Goal: Understand process/instructions

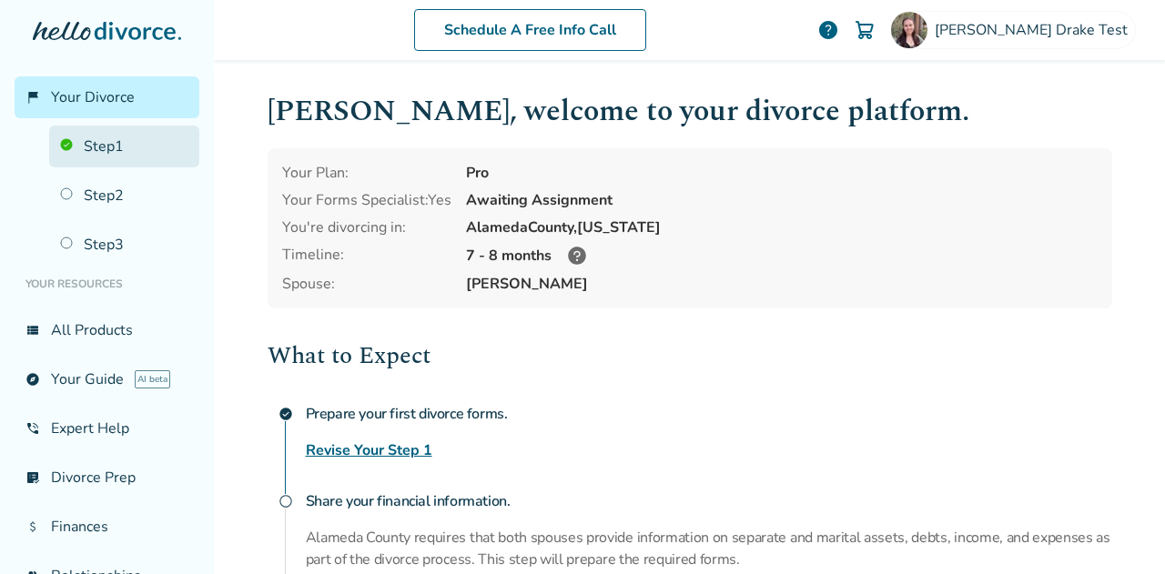
click at [126, 158] on link "Step 1" at bounding box center [124, 147] width 150 height 42
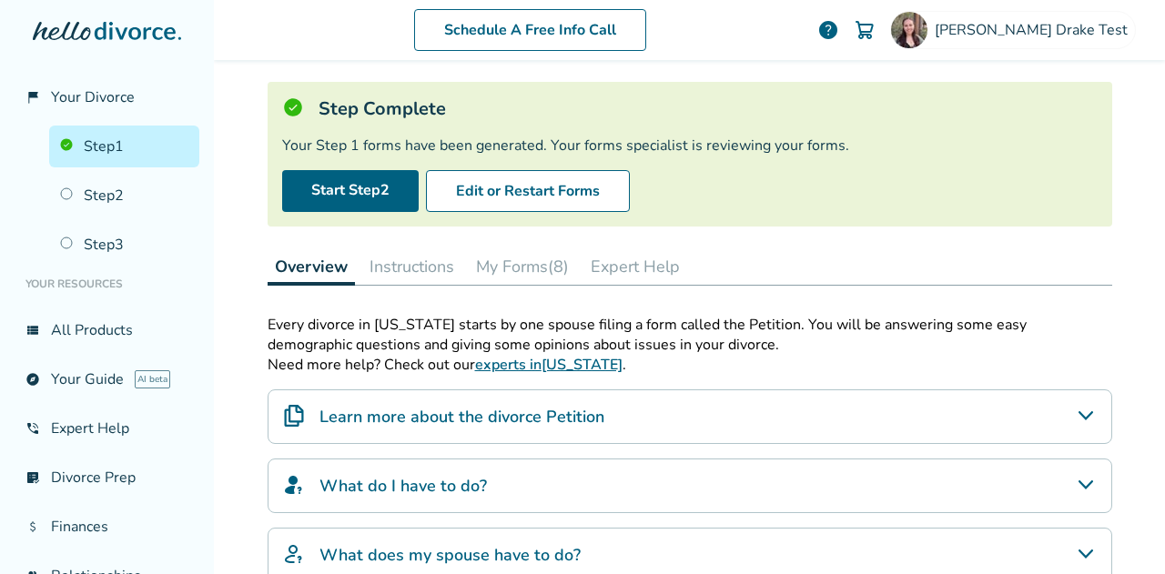
scroll to position [93, 0]
click at [416, 272] on button "Instructions" at bounding box center [411, 267] width 99 height 36
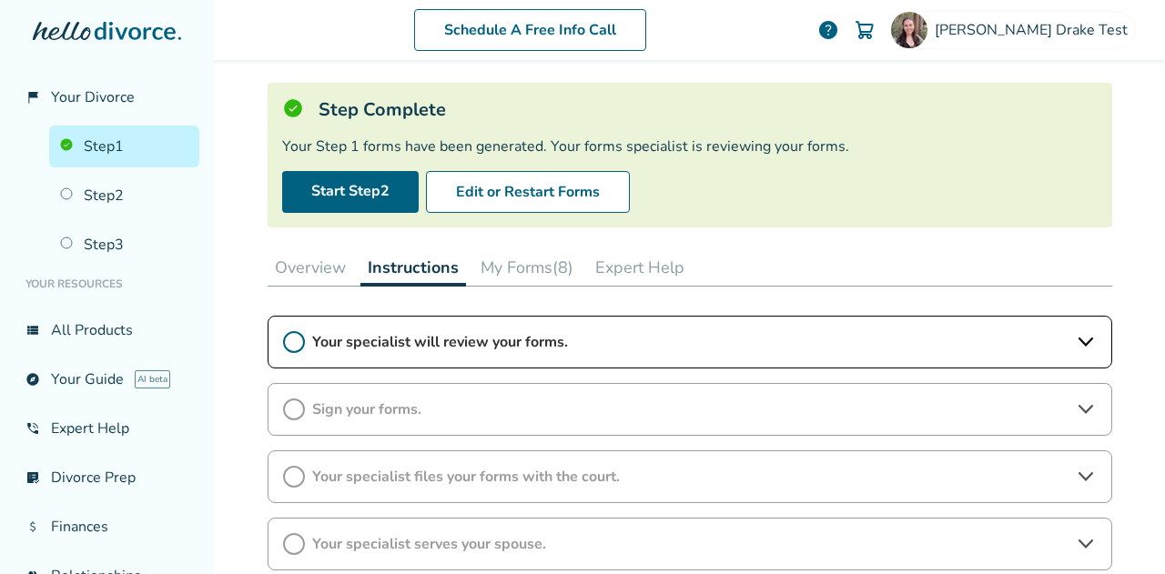
click at [503, 272] on button "My Forms (8)" at bounding box center [526, 267] width 107 height 36
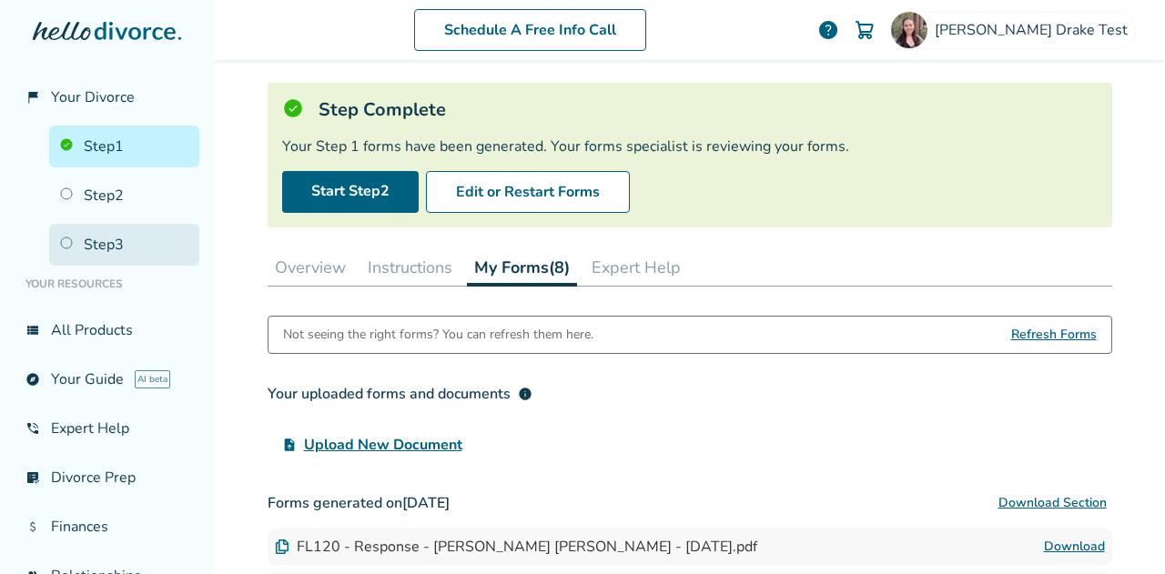
click at [142, 255] on link "Step 3" at bounding box center [124, 245] width 150 height 42
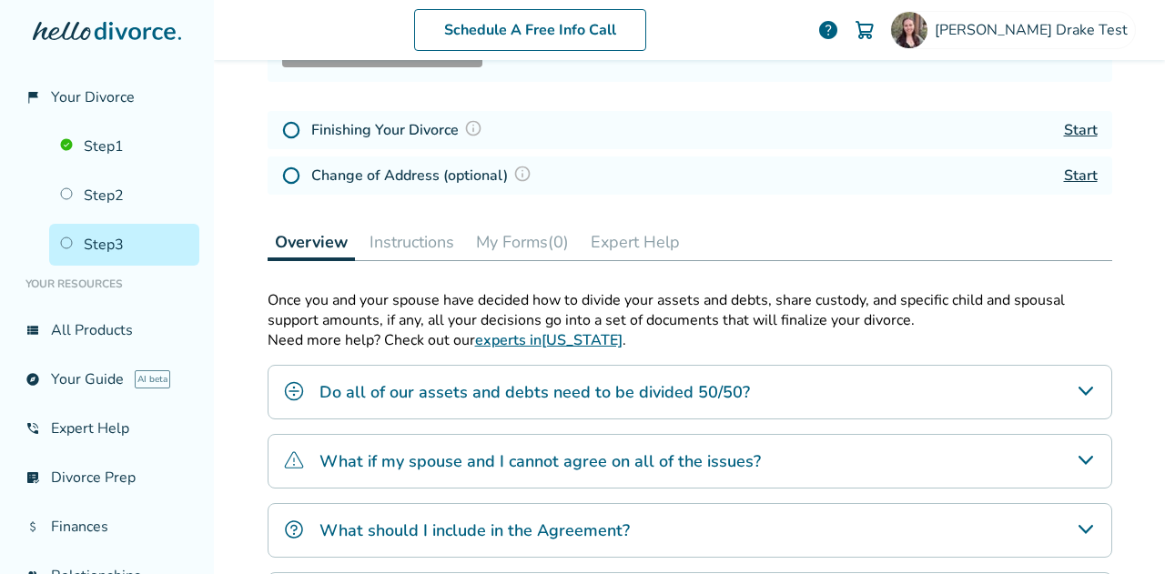
scroll to position [241, 0]
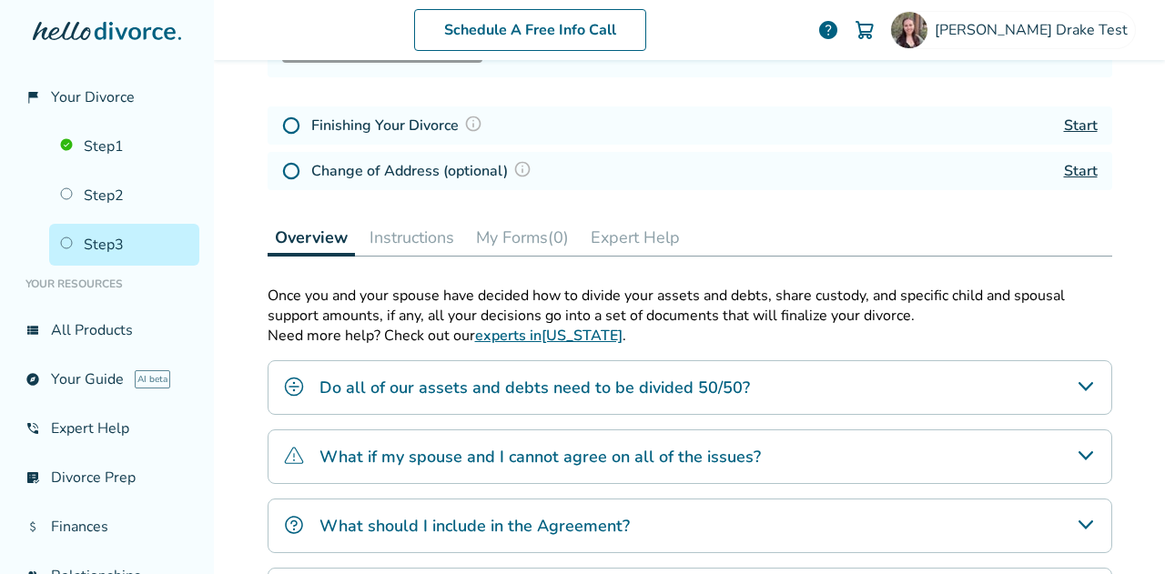
click at [525, 245] on button "My Forms (0)" at bounding box center [522, 237] width 107 height 36
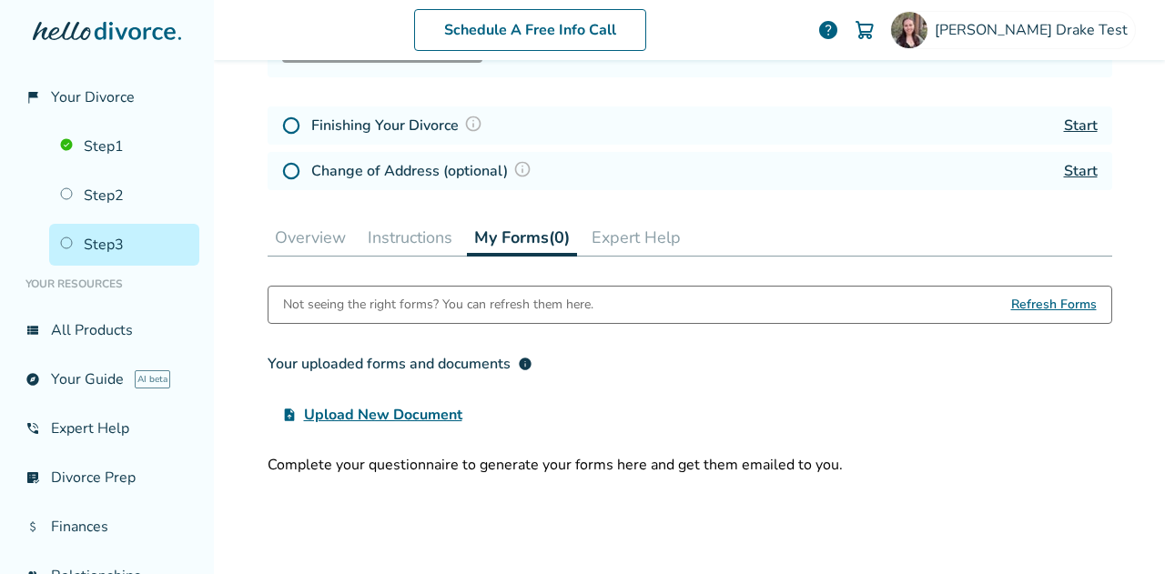
click at [426, 235] on button "Instructions" at bounding box center [409, 237] width 99 height 36
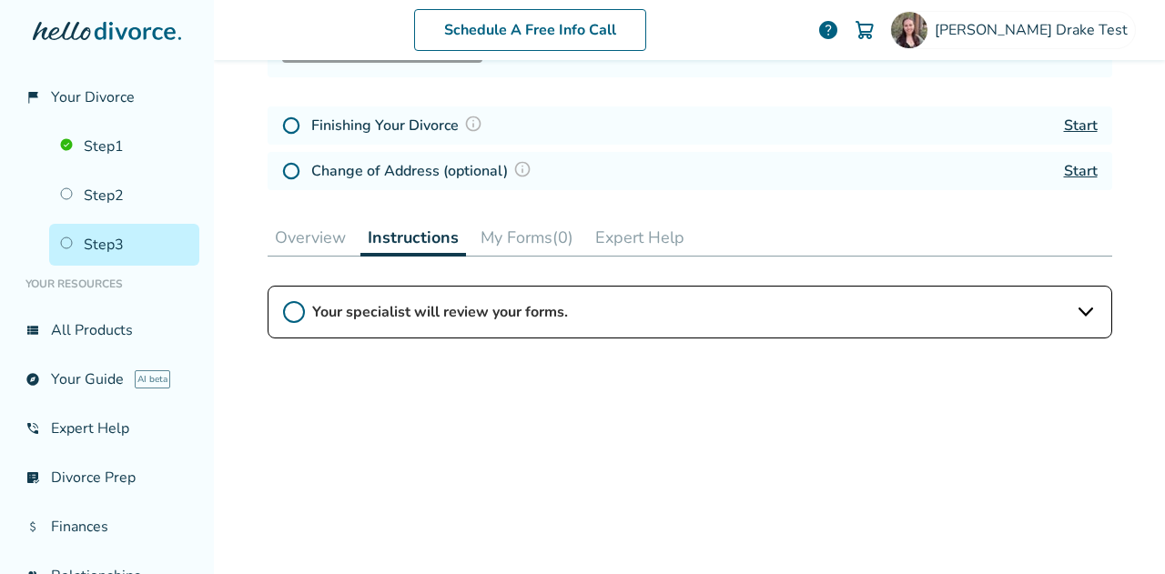
click at [471, 305] on span "Your specialist will review your forms." at bounding box center [690, 312] width 756 height 20
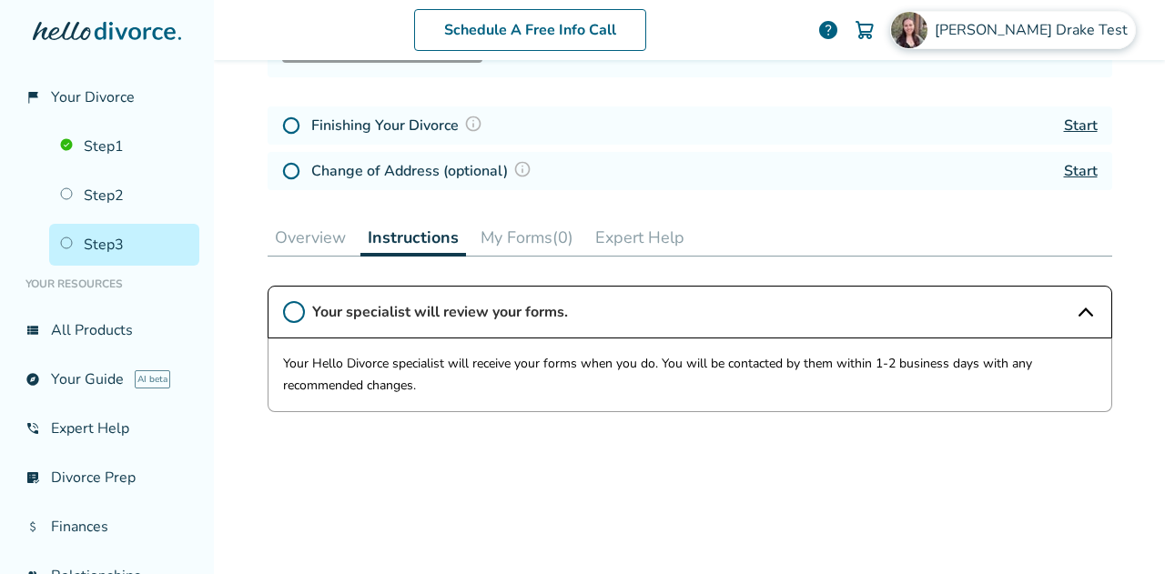
click at [1042, 34] on span "[PERSON_NAME] Test" at bounding box center [1035, 30] width 200 height 20
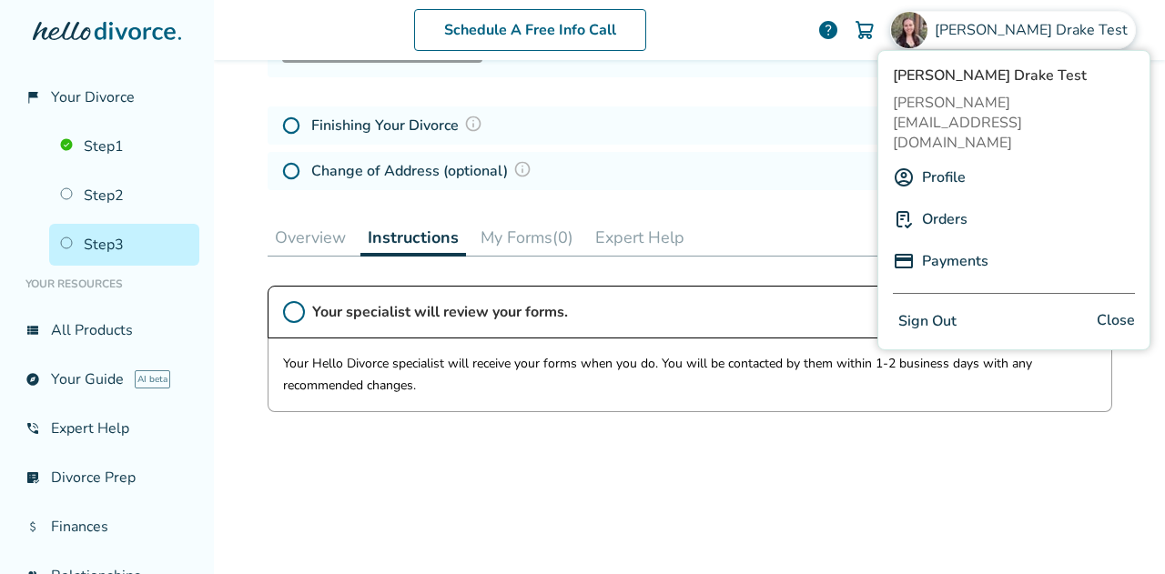
click at [970, 160] on div "Profile" at bounding box center [1014, 177] width 242 height 35
click at [947, 160] on link "Profile" at bounding box center [944, 177] width 44 height 35
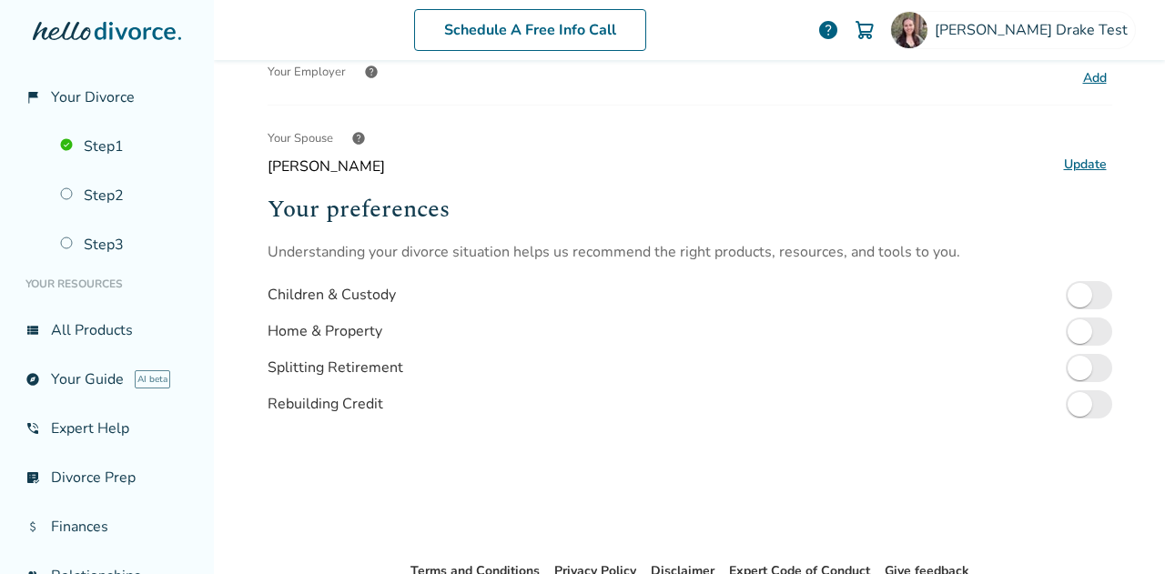
scroll to position [444, 0]
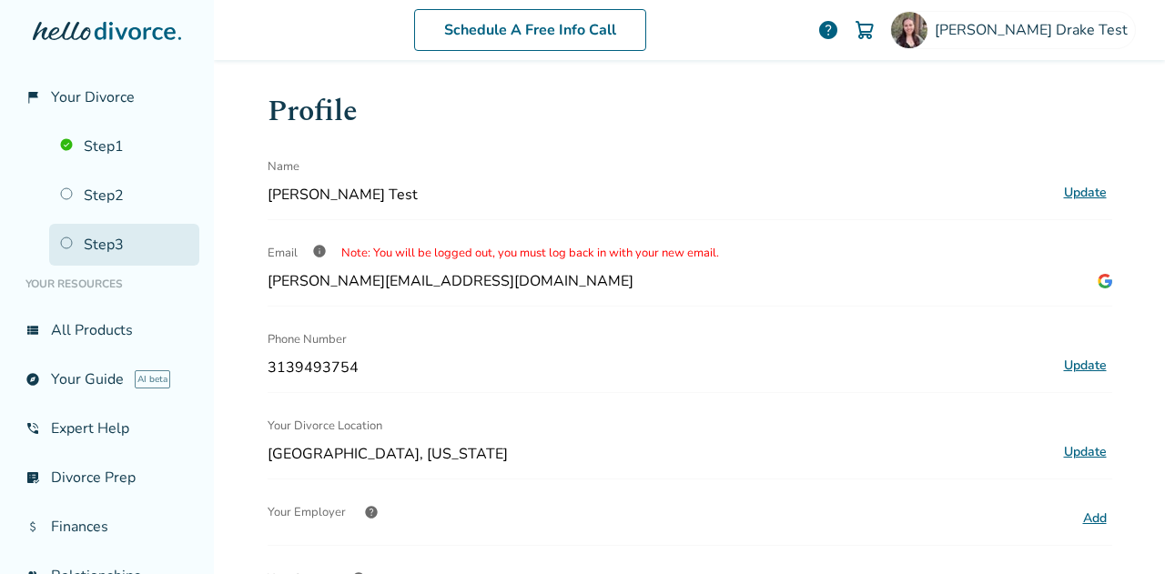
click at [102, 258] on link "Step 3" at bounding box center [124, 245] width 150 height 42
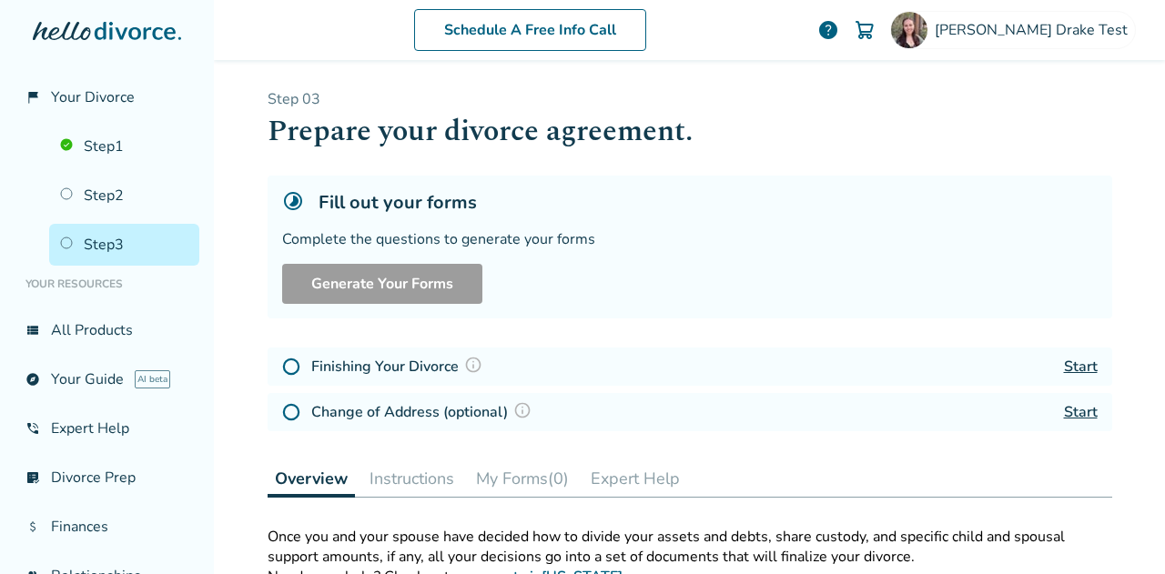
click at [386, 479] on button "Instructions" at bounding box center [411, 479] width 99 height 36
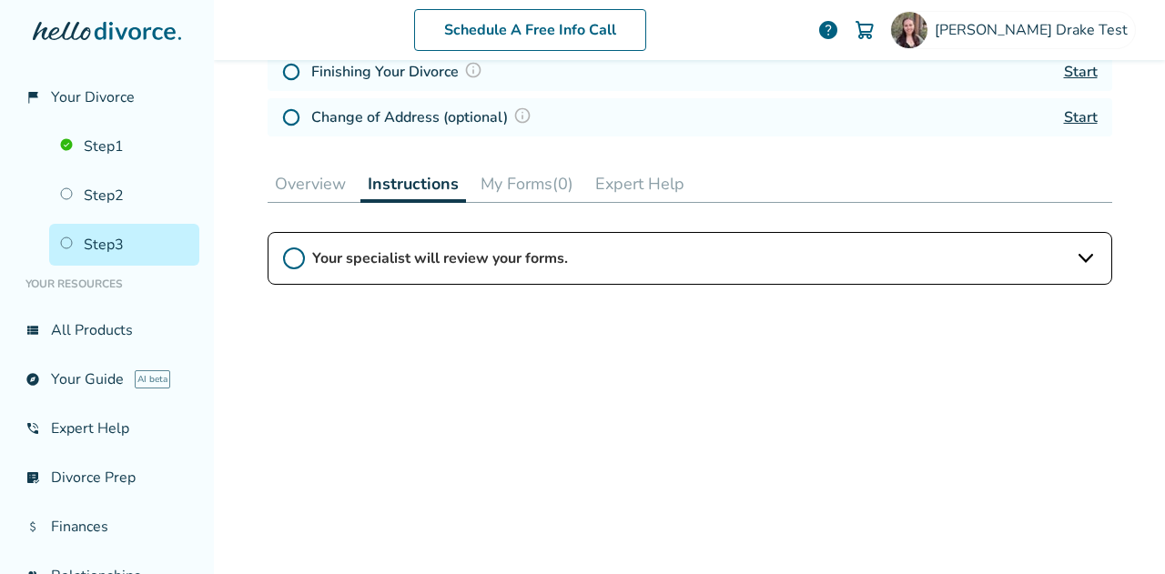
scroll to position [364, 0]
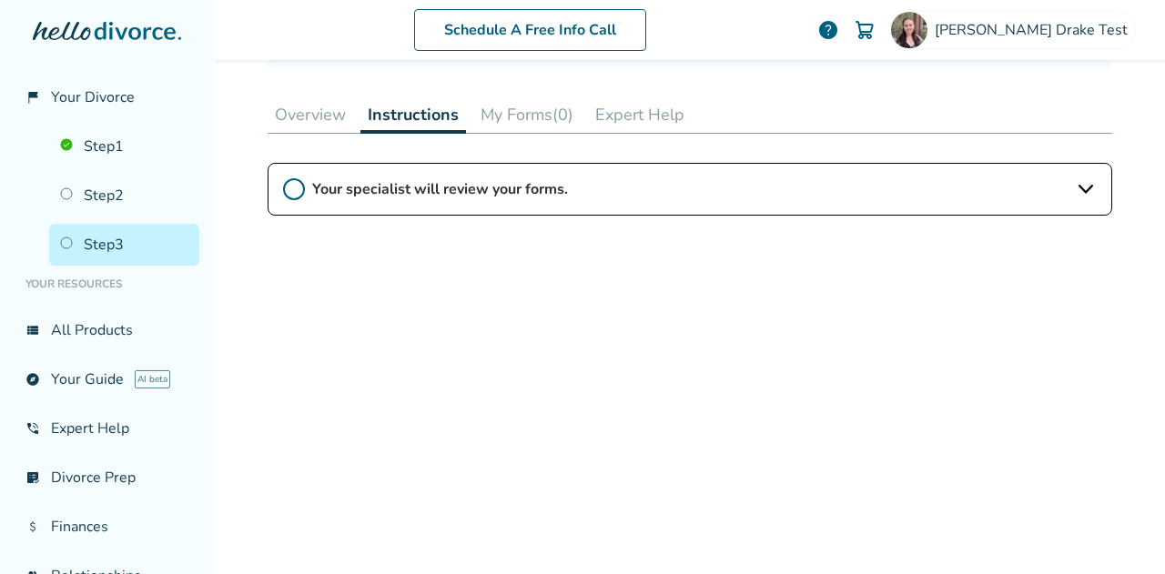
click at [440, 203] on div "Your specialist will review your forms." at bounding box center [690, 189] width 845 height 53
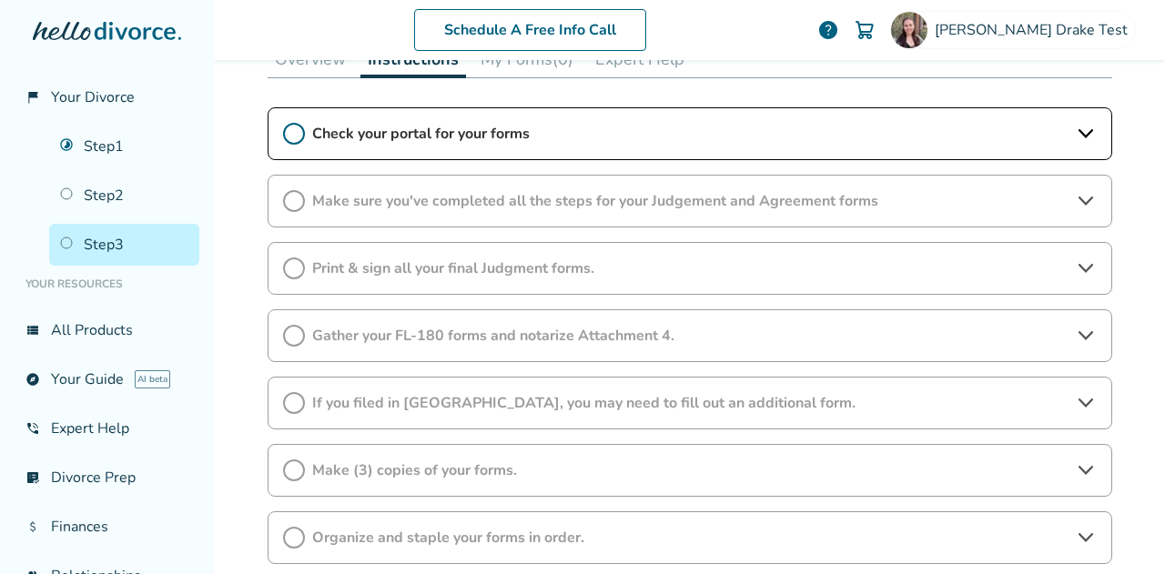
scroll to position [431, 0]
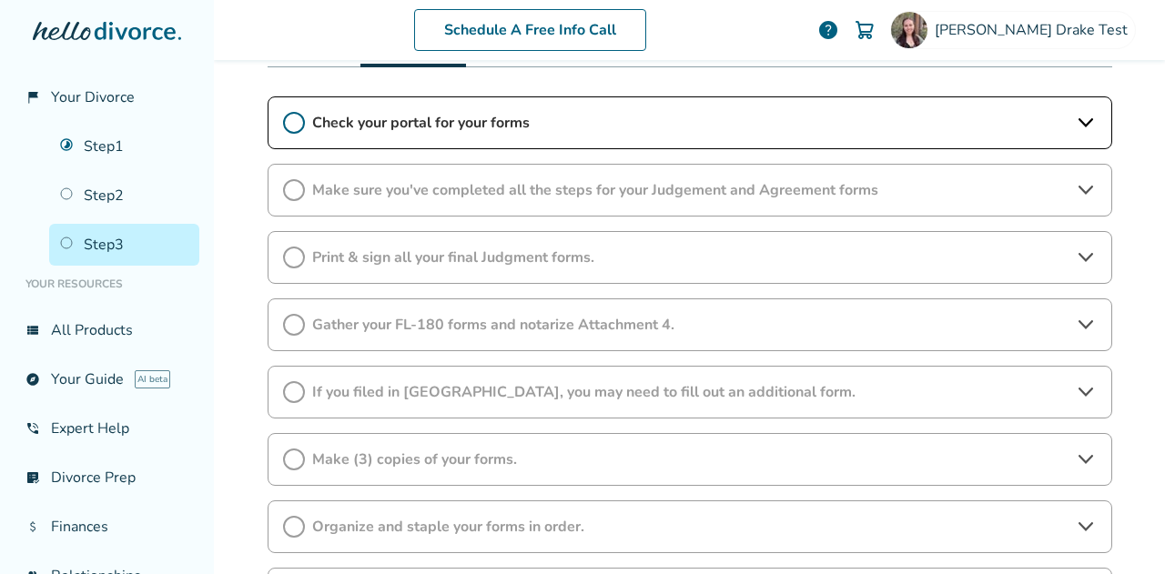
click at [446, 325] on span "Gather your FL-180 forms and notarize Attachment 4." at bounding box center [690, 325] width 756 height 20
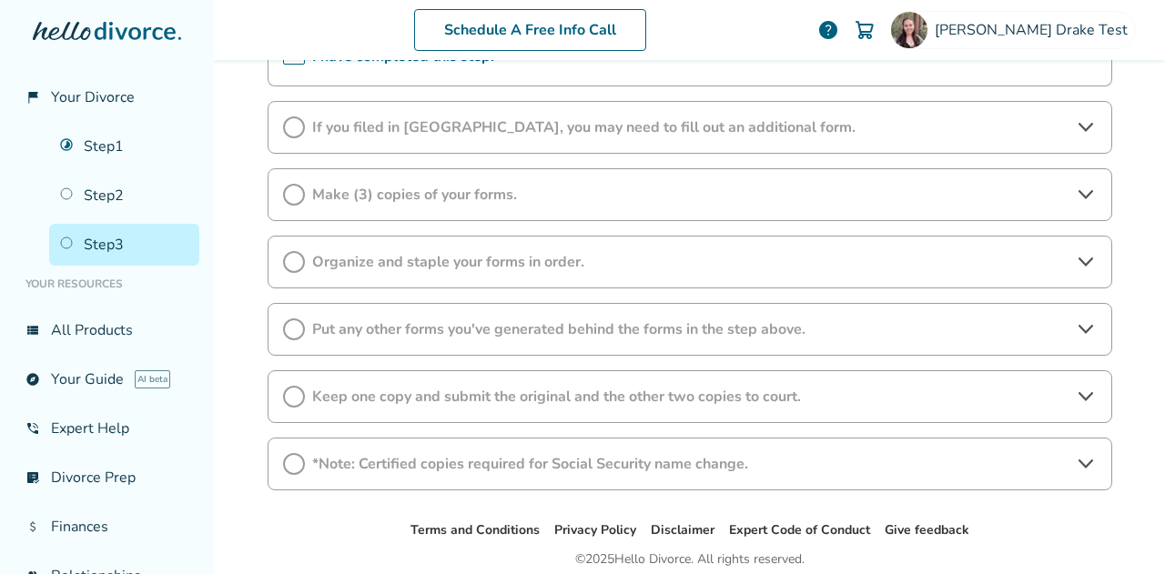
scroll to position [920, 0]
